Goal: Navigation & Orientation: Find specific page/section

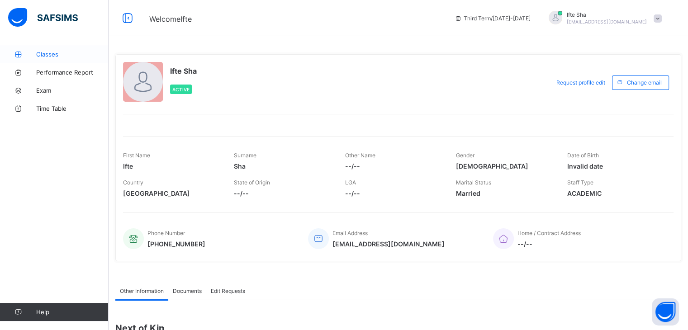
click at [97, 55] on span "Classes" at bounding box center [72, 54] width 72 height 7
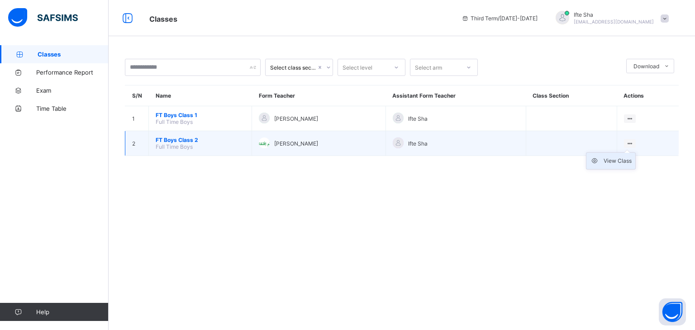
click at [624, 159] on div "View Class" at bounding box center [618, 161] width 28 height 9
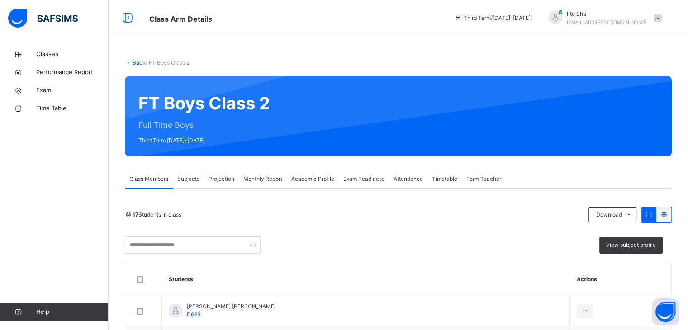
click at [224, 182] on span "Projection" at bounding box center [222, 179] width 26 height 8
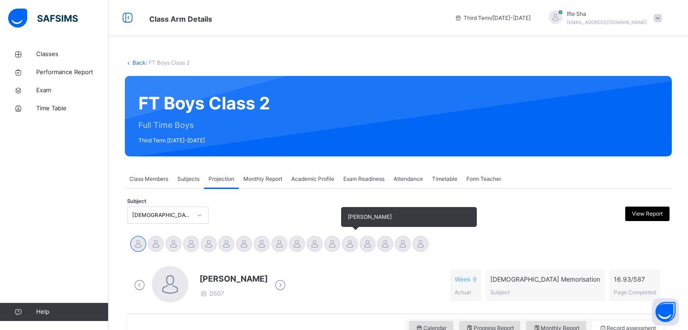
click at [352, 239] on div at bounding box center [350, 244] width 16 height 16
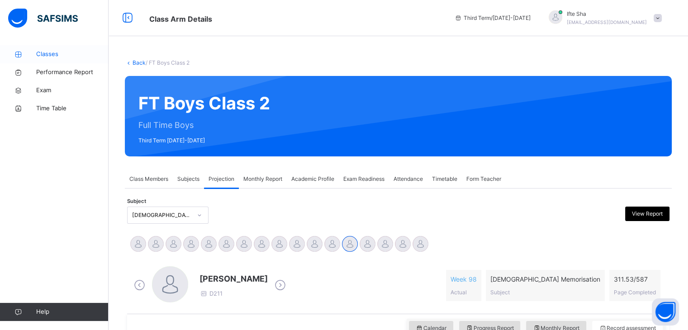
click at [59, 51] on span "Classes" at bounding box center [72, 54] width 72 height 9
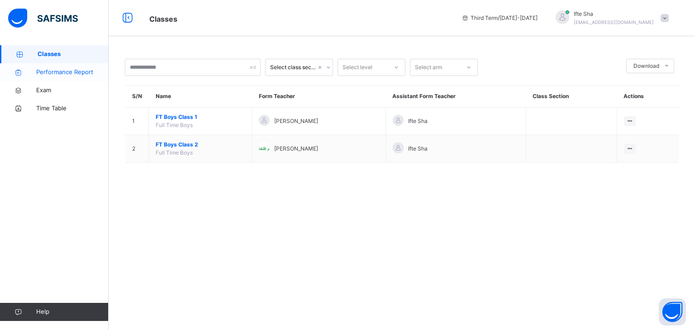
click at [69, 69] on span "Performance Report" at bounding box center [72, 72] width 72 height 9
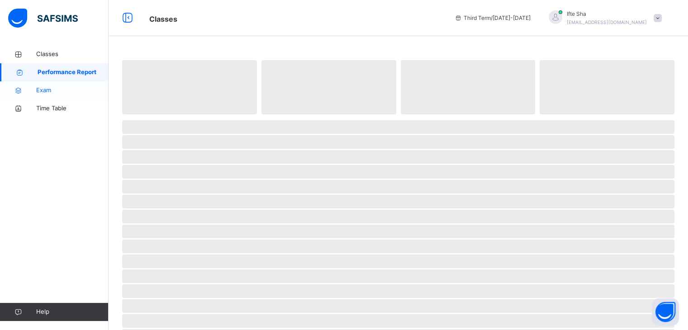
select select "****"
select select "*"
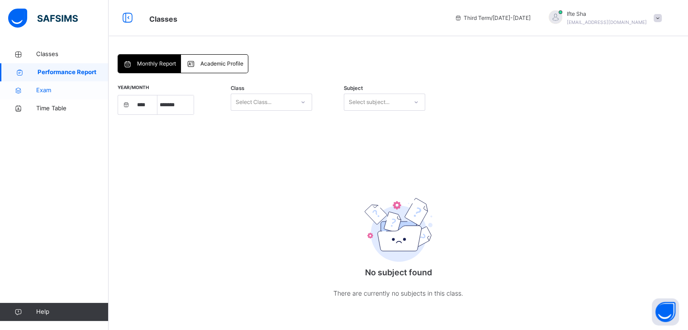
click at [73, 95] on span "Exam" at bounding box center [72, 90] width 72 height 9
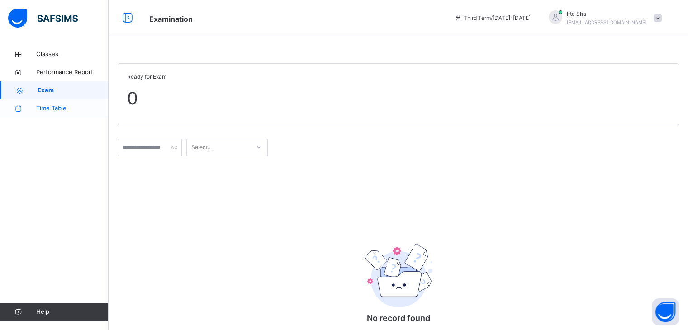
click at [71, 107] on span "Time Table" at bounding box center [72, 108] width 72 height 9
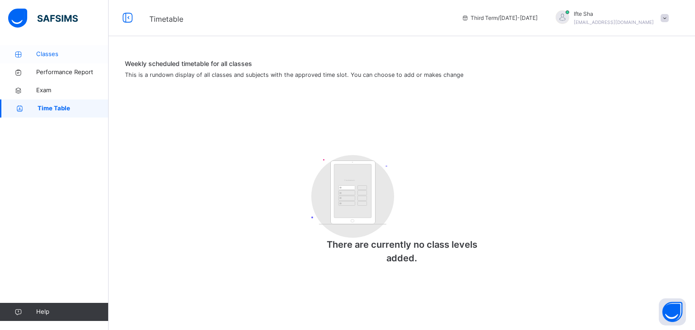
click at [60, 53] on span "Classes" at bounding box center [72, 54] width 72 height 9
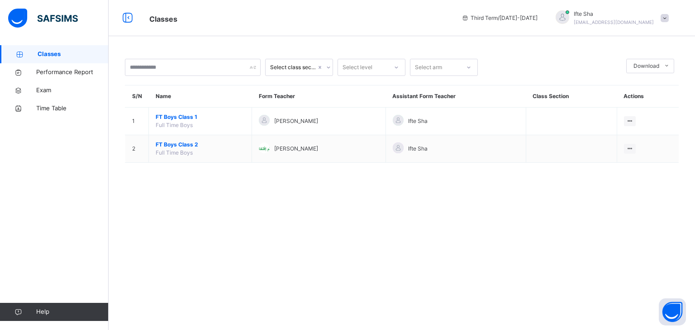
click at [60, 49] on link "Classes" at bounding box center [54, 54] width 109 height 18
click at [46, 17] on img at bounding box center [43, 18] width 70 height 19
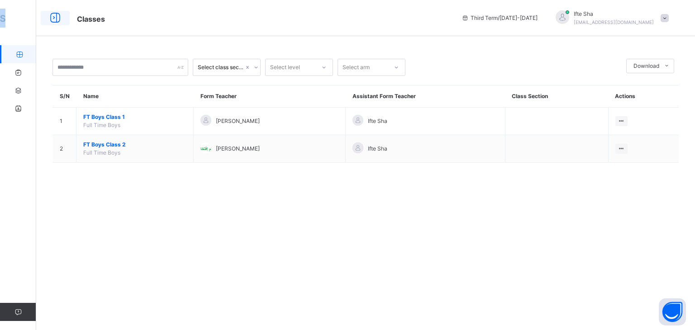
drag, startPoint x: 46, startPoint y: 17, endPoint x: 65, endPoint y: 19, distance: 19.5
click at [52, 17] on div "Classes Third Term / 2024-2025 Ifte Sha ifisk313@gmail.com Classes Performance …" at bounding box center [347, 165] width 695 height 330
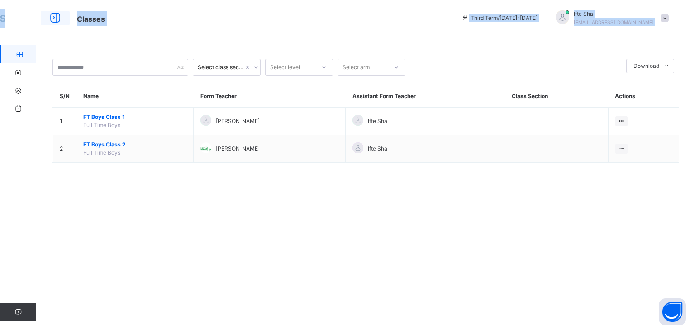
click at [56, 20] on icon at bounding box center [55, 18] width 15 height 16
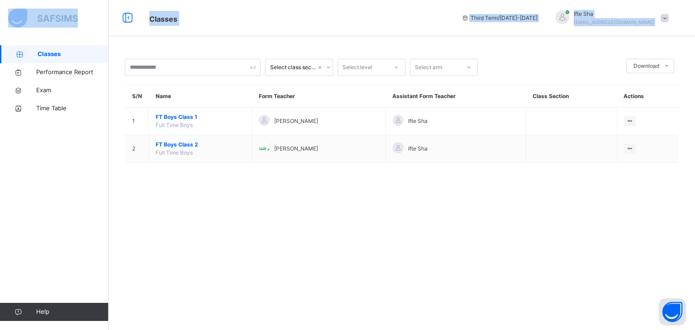
click at [663, 19] on span at bounding box center [665, 18] width 8 height 8
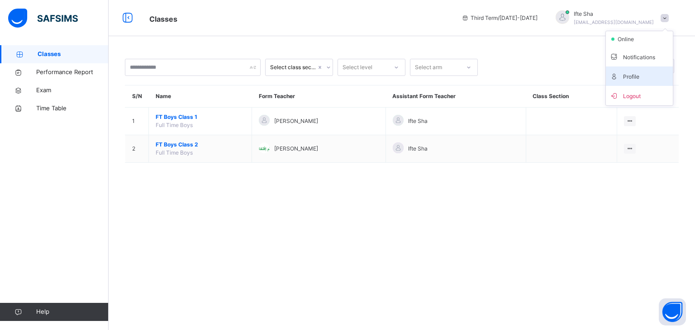
click at [654, 79] on span "Profile" at bounding box center [640, 76] width 60 height 12
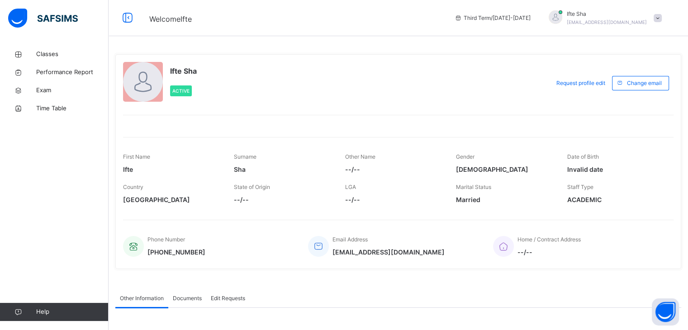
click at [167, 74] on div "Ifte Sha Active" at bounding box center [334, 83] width 422 height 42
click at [192, 73] on span "Ifte Sha" at bounding box center [183, 71] width 27 height 11
drag, startPoint x: 172, startPoint y: 68, endPoint x: 180, endPoint y: 70, distance: 8.7
click at [180, 70] on span "Ifte Sha" at bounding box center [183, 71] width 27 height 11
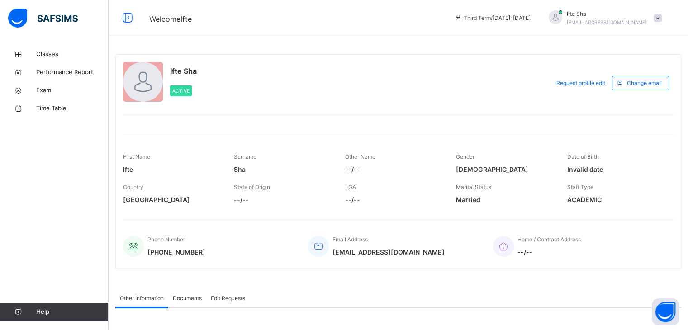
click at [163, 76] on div "Ifte Sha Active" at bounding box center [334, 83] width 422 height 42
drag, startPoint x: 169, startPoint y: 68, endPoint x: 201, endPoint y: 70, distance: 31.7
click at [201, 70] on div "Ifte Sha Active" at bounding box center [334, 83] width 422 height 42
click at [494, 79] on div "mUHmmad ibrahim abudllahi Active" at bounding box center [334, 83] width 422 height 42
